Goal: Information Seeking & Learning: Check status

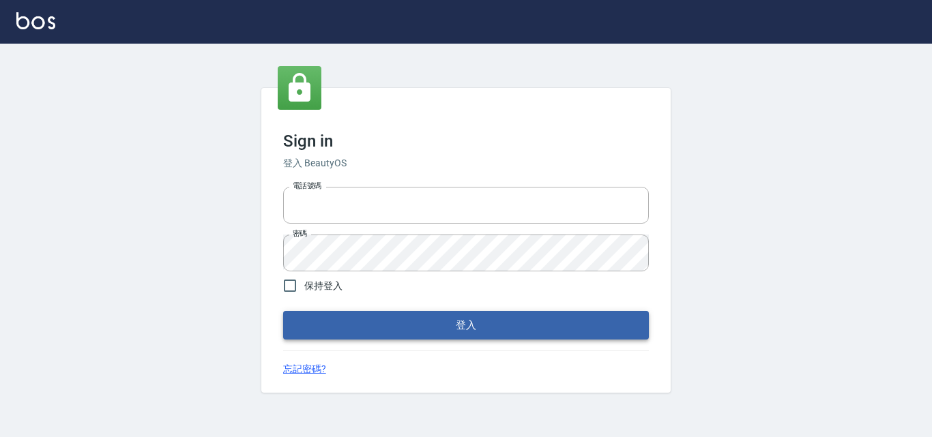
type input "0422211177"
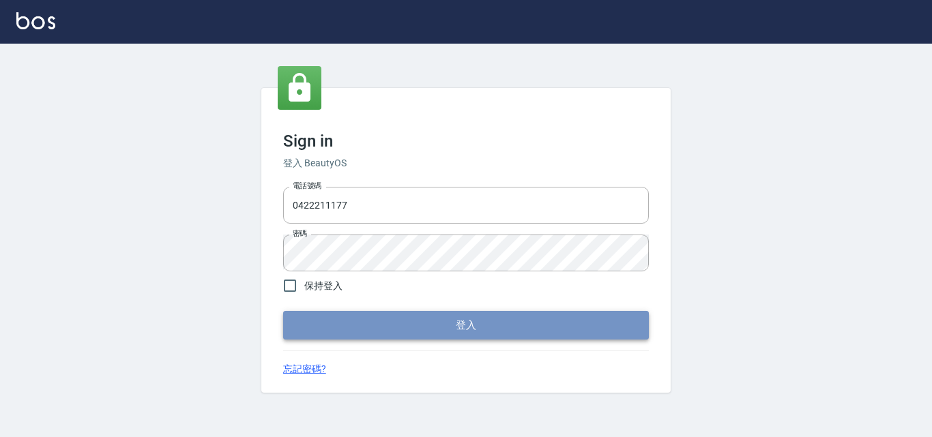
click at [368, 324] on button "登入" at bounding box center [466, 325] width 366 height 29
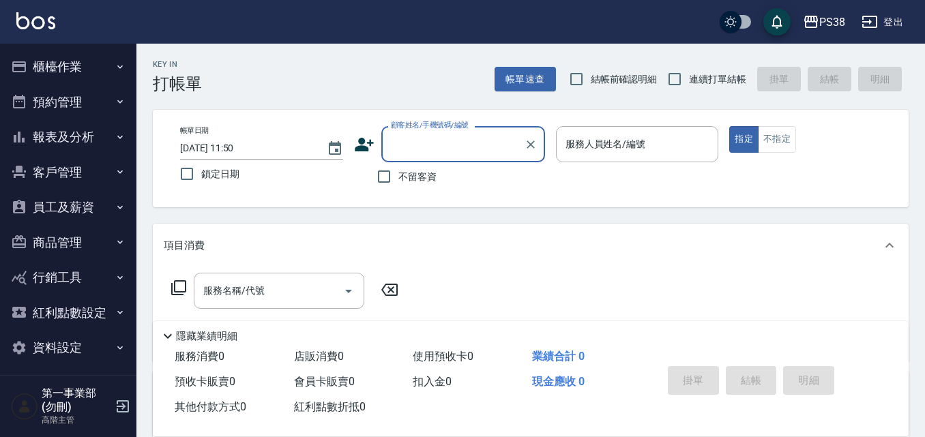
click at [65, 198] on button "員工及薪資" at bounding box center [68, 207] width 126 height 35
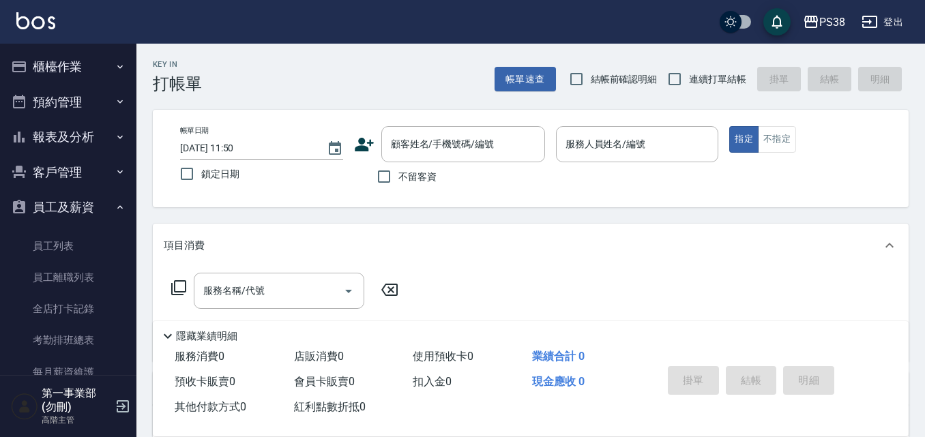
click at [64, 128] on button "報表及分析" at bounding box center [68, 136] width 126 height 35
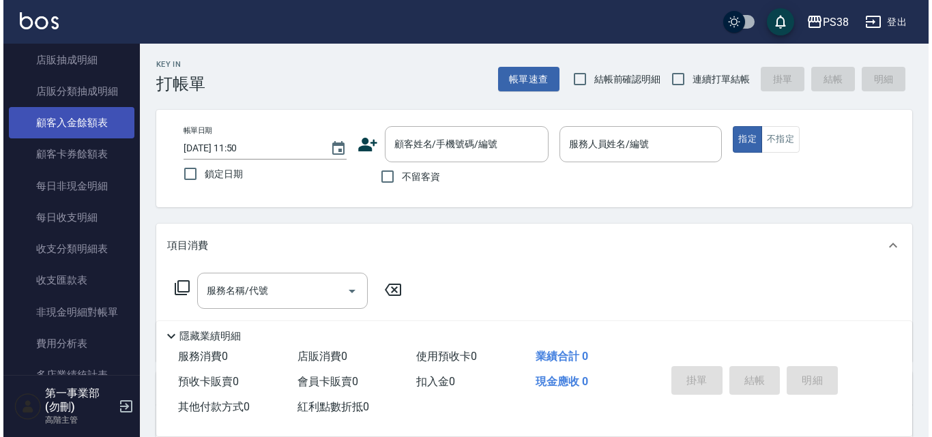
scroll to position [1023, 0]
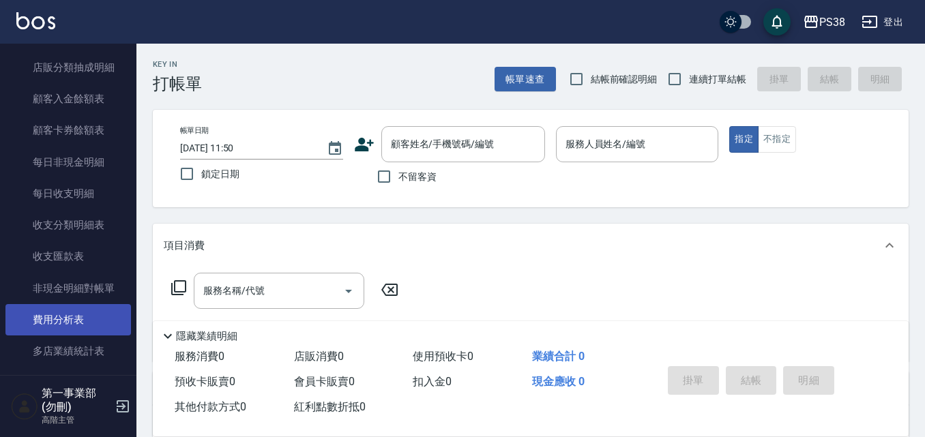
click at [88, 315] on link "費用分析表" at bounding box center [68, 319] width 126 height 31
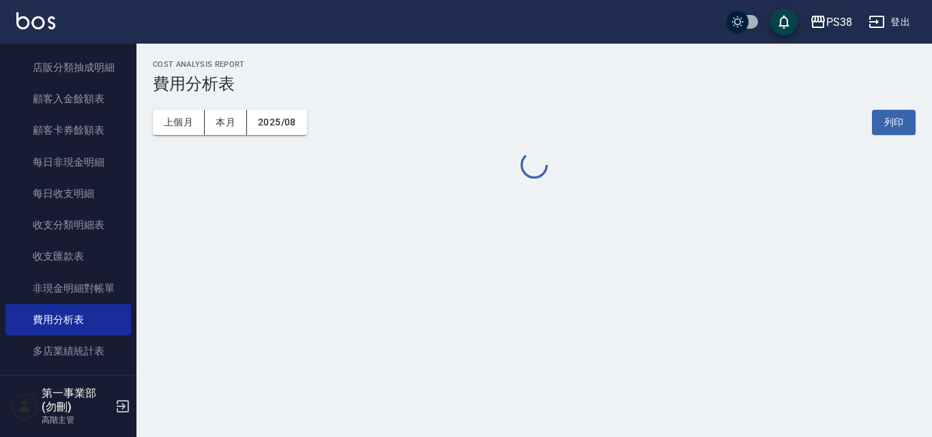
click at [826, 17] on div "PS38" at bounding box center [839, 22] width 26 height 17
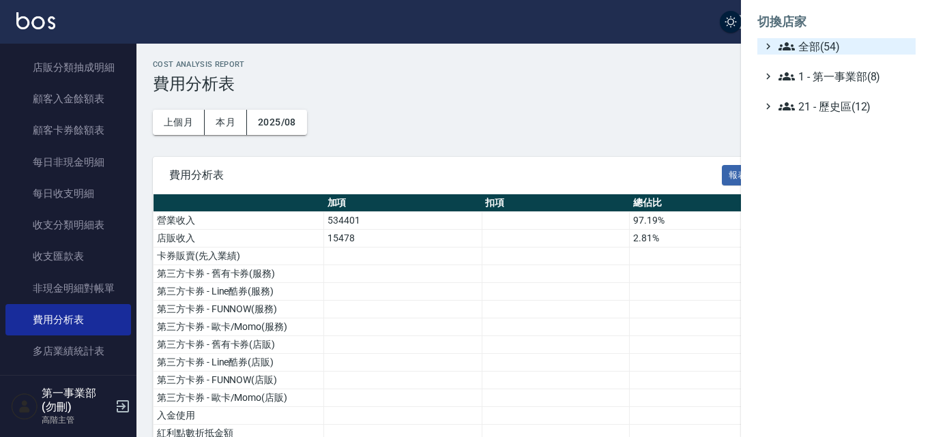
click at [825, 46] on span "全部(54)" at bounding box center [844, 46] width 132 height 16
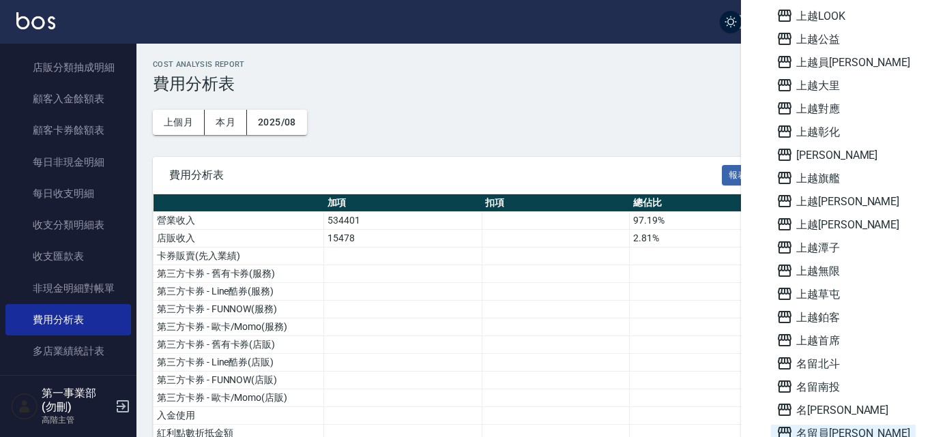
scroll to position [724, 0]
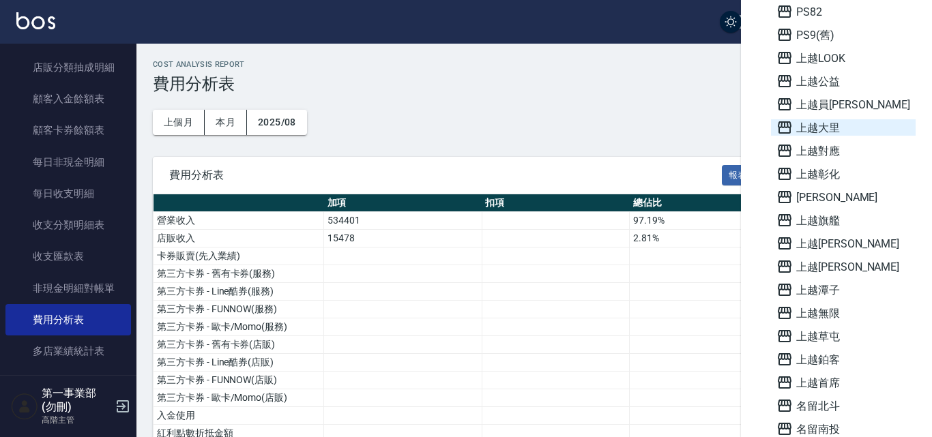
click at [843, 123] on span "上越大里" at bounding box center [843, 127] width 134 height 16
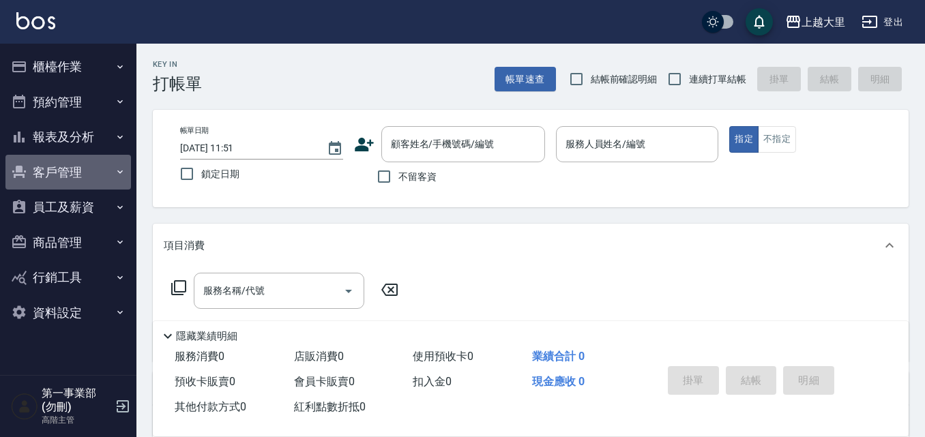
click at [93, 177] on button "客戶管理" at bounding box center [68, 172] width 126 height 35
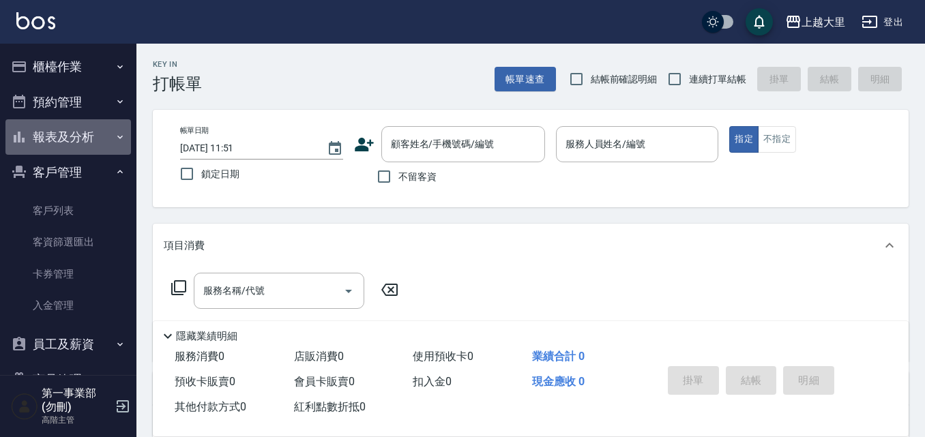
click at [89, 135] on button "報表及分析" at bounding box center [68, 136] width 126 height 35
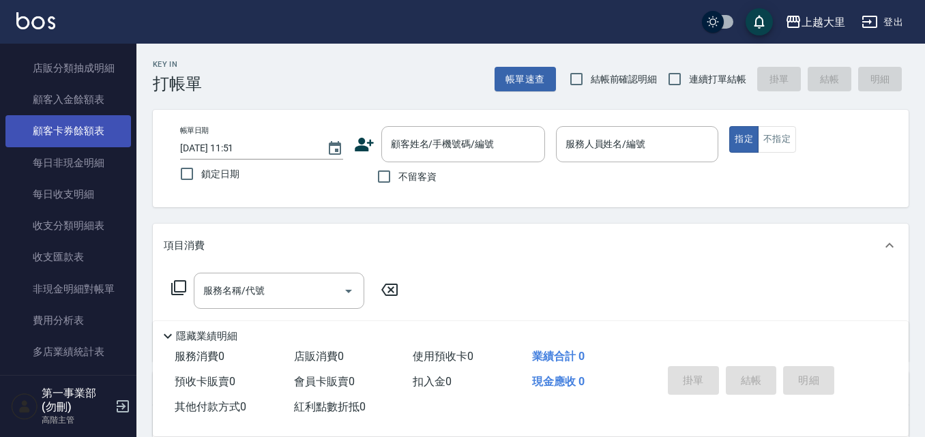
scroll to position [1023, 0]
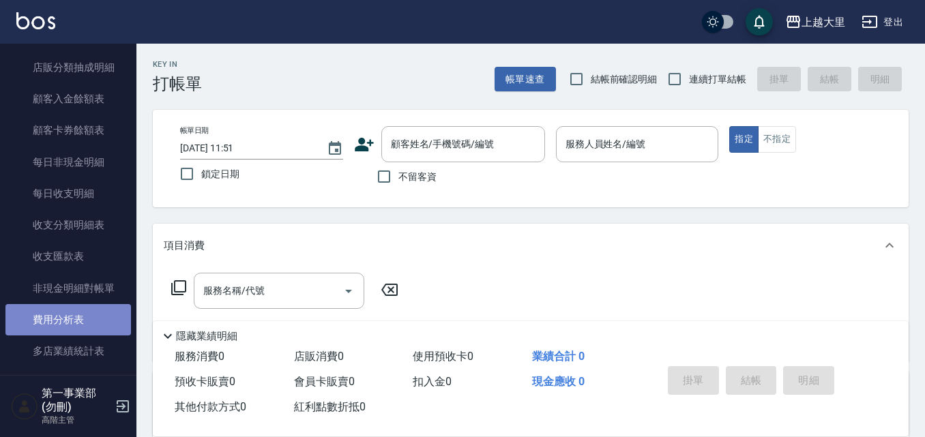
click at [96, 315] on link "費用分析表" at bounding box center [68, 319] width 126 height 31
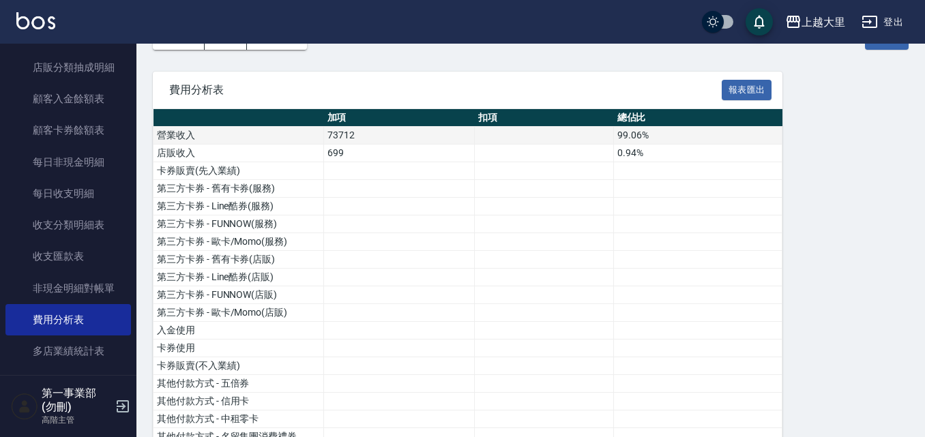
scroll to position [68, 0]
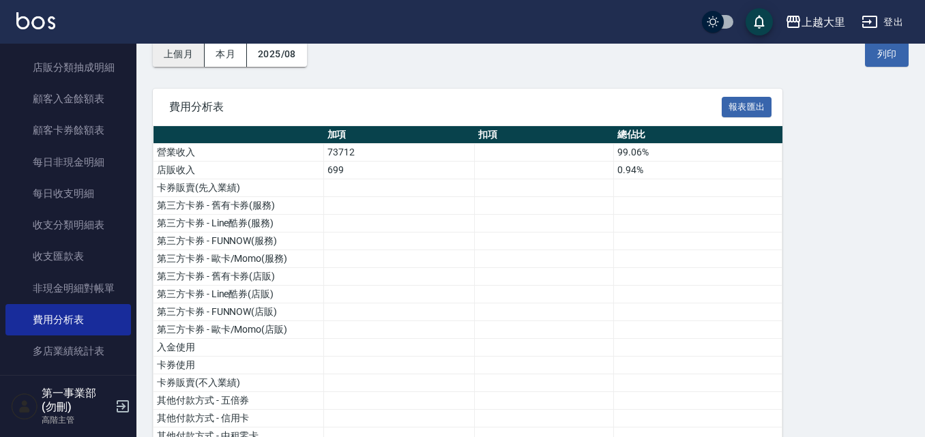
click at [193, 65] on button "上個月" at bounding box center [179, 54] width 52 height 25
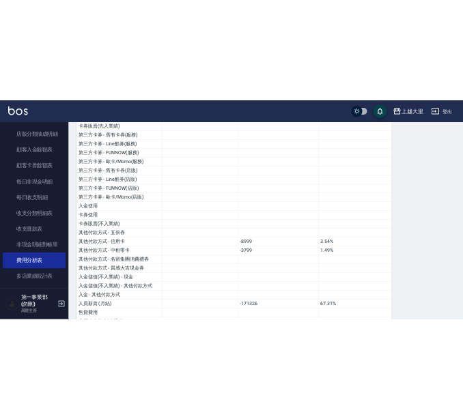
scroll to position [205, 0]
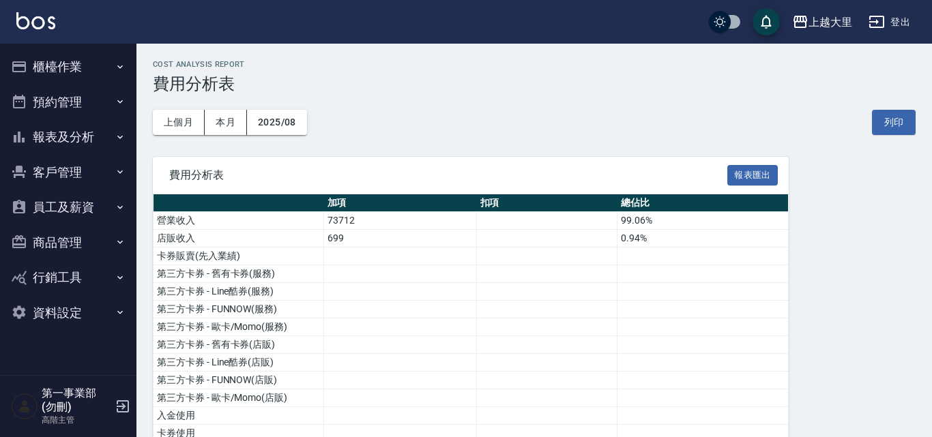
click at [849, 17] on div "上越大里 登出" at bounding box center [466, 22] width 932 height 44
click at [829, 19] on div "上越大里" at bounding box center [824, 22] width 44 height 17
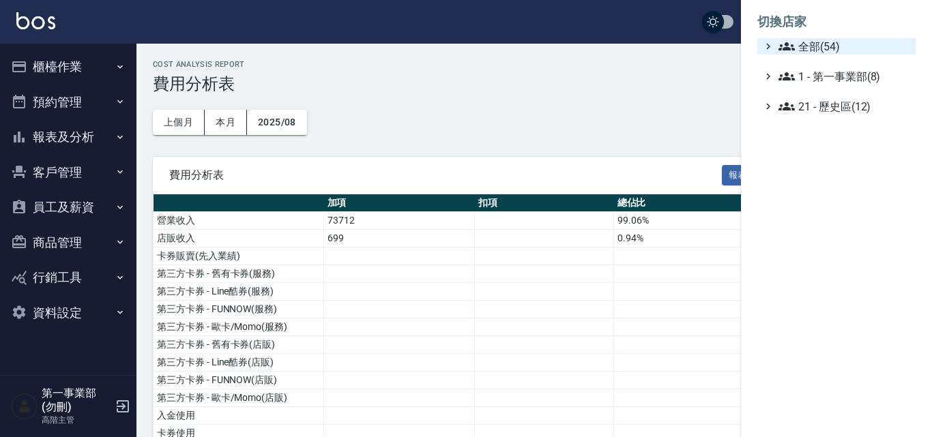
click at [823, 52] on span "全部(54)" at bounding box center [844, 46] width 132 height 16
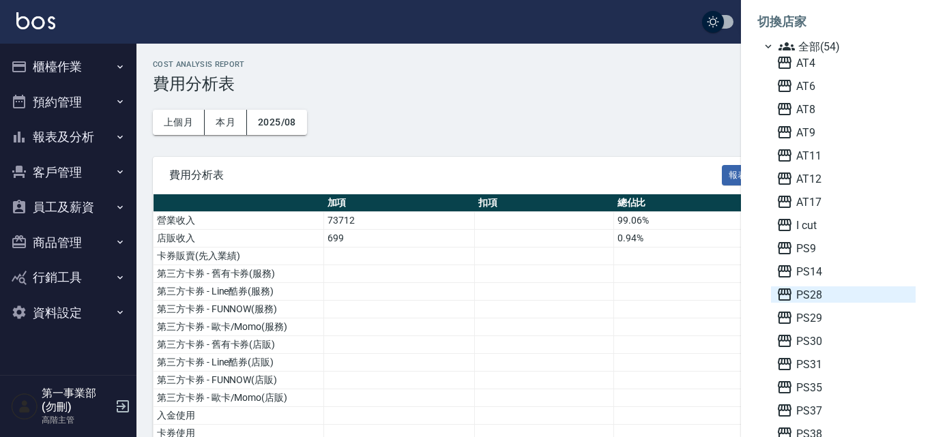
click at [813, 297] on span "PS28" at bounding box center [843, 295] width 134 height 16
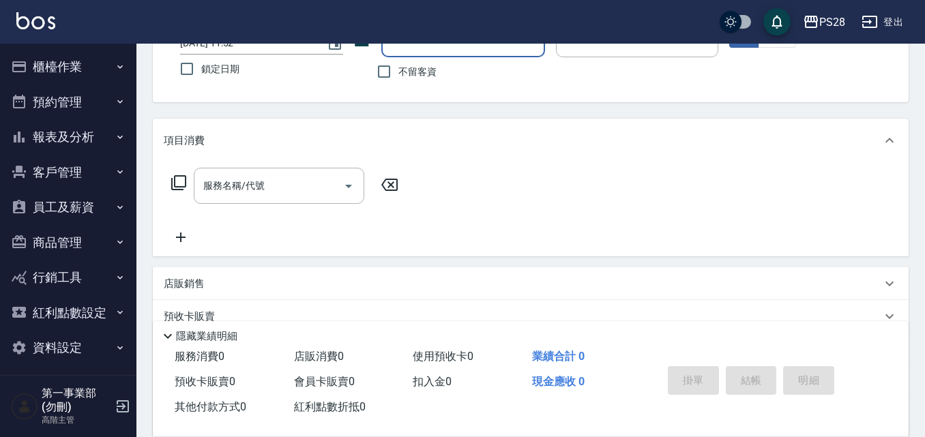
scroll to position [205, 0]
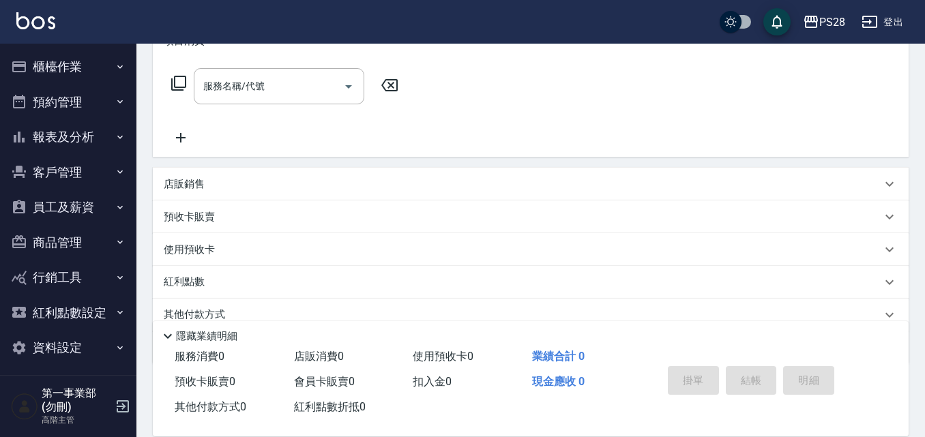
click at [94, 128] on button "報表及分析" at bounding box center [68, 136] width 126 height 35
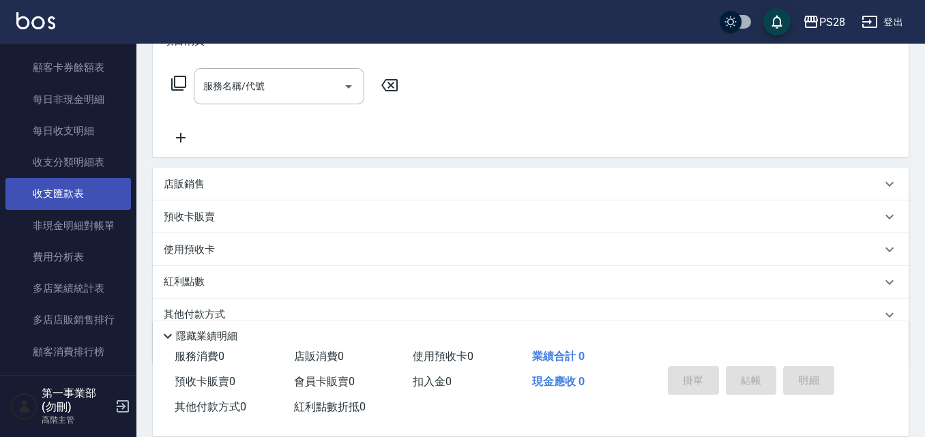
scroll to position [1092, 0]
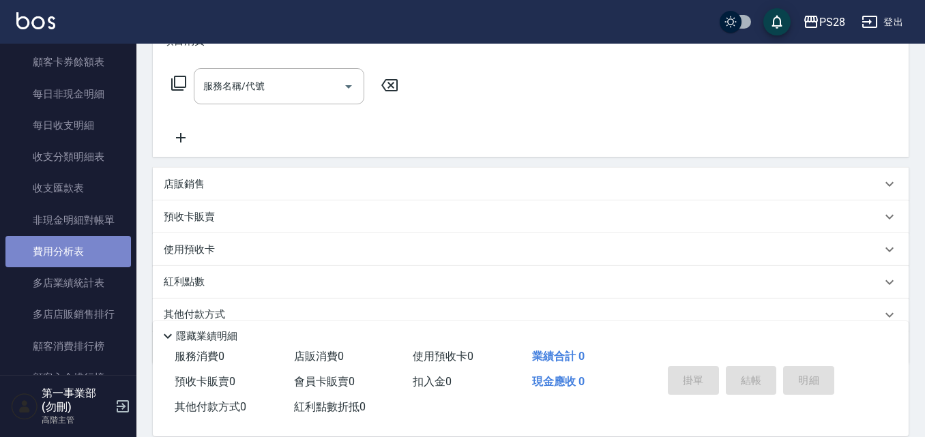
click at [79, 252] on link "費用分析表" at bounding box center [68, 251] width 126 height 31
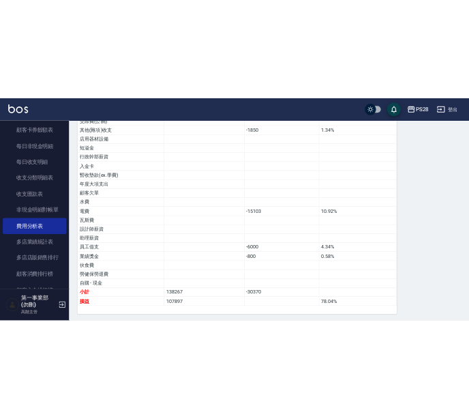
scroll to position [854, 0]
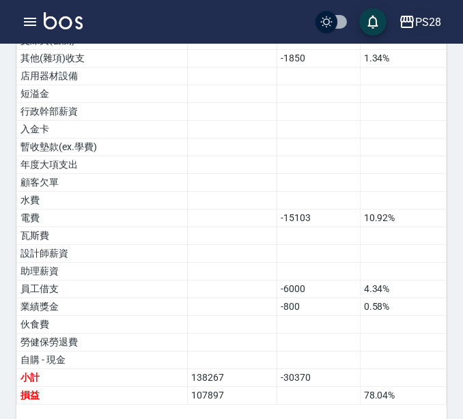
click at [415, 19] on button "PS28" at bounding box center [419, 22] width 53 height 28
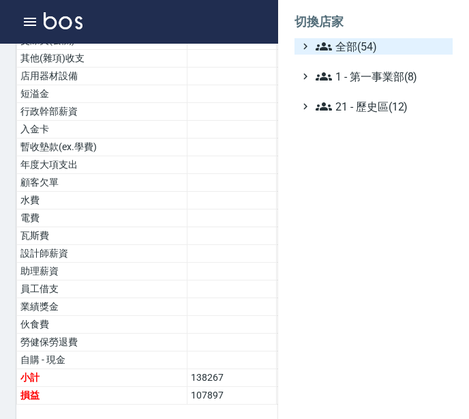
click at [428, 46] on span "全部(54)" at bounding box center [382, 46] width 132 height 16
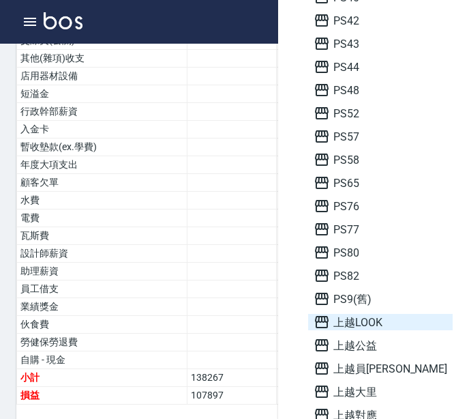
scroll to position [478, 0]
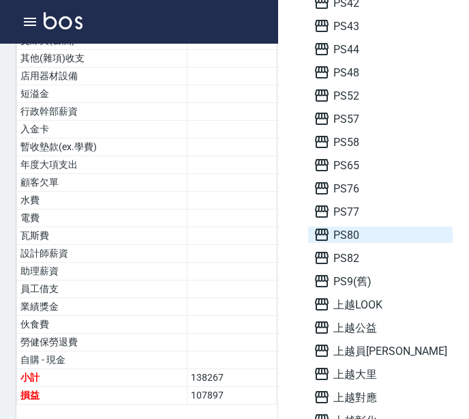
click at [353, 233] on span "PS80" at bounding box center [381, 235] width 134 height 16
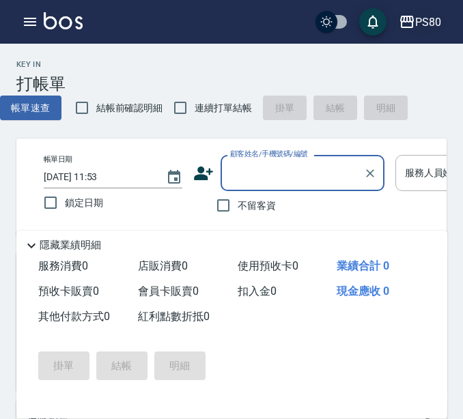
click at [408, 16] on icon "button" at bounding box center [407, 22] width 14 height 12
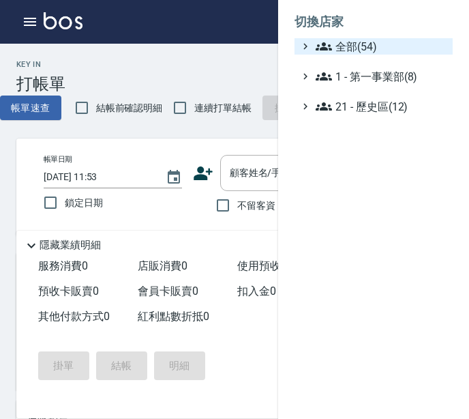
click at [423, 41] on span "全部(54)" at bounding box center [382, 46] width 132 height 16
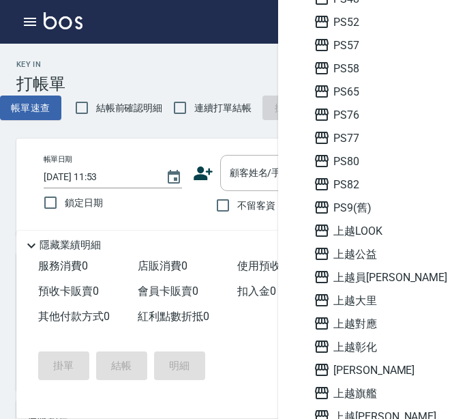
scroll to position [750, 0]
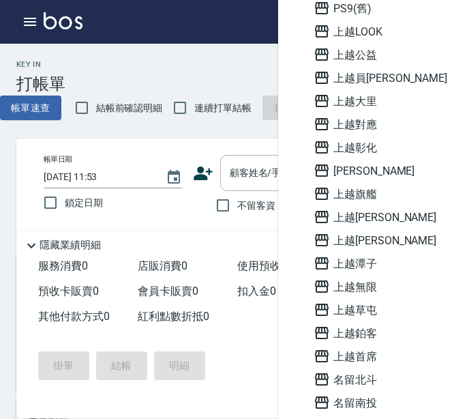
click at [373, 172] on span "[PERSON_NAME]" at bounding box center [381, 170] width 134 height 16
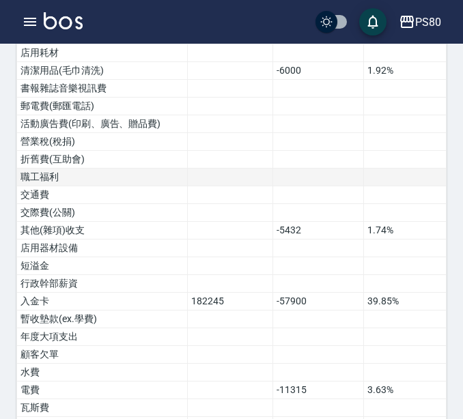
scroll to position [873, 0]
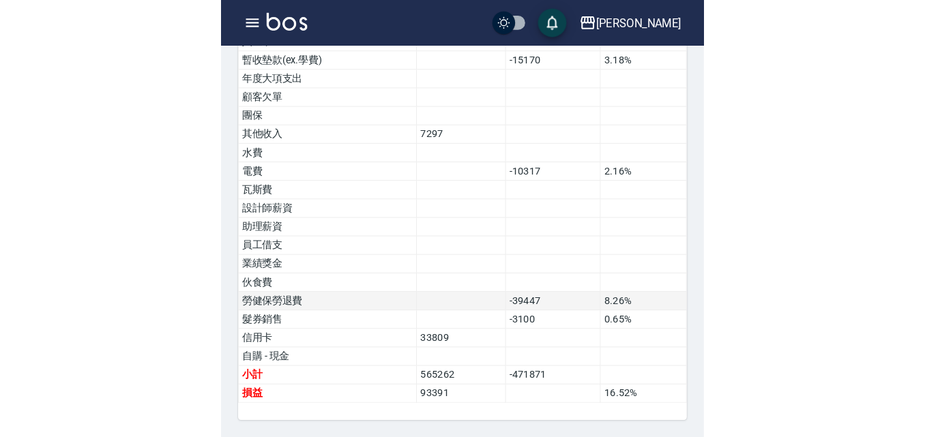
scroll to position [943, 0]
